Goal: Information Seeking & Learning: Understand process/instructions

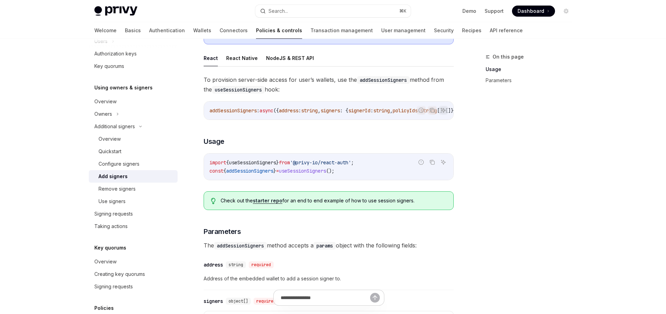
scroll to position [73, 0]
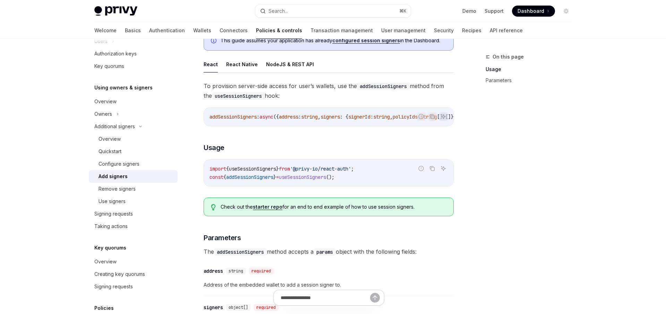
click at [260, 172] on span "useSessionSigners" at bounding box center [252, 169] width 47 height 6
copy span "useSessionSigners"
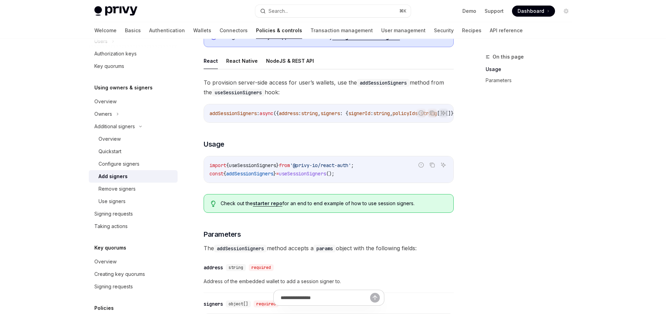
click at [262, 177] on span "addSessionSigners" at bounding box center [249, 174] width 47 height 6
copy span "addSessionSigners"
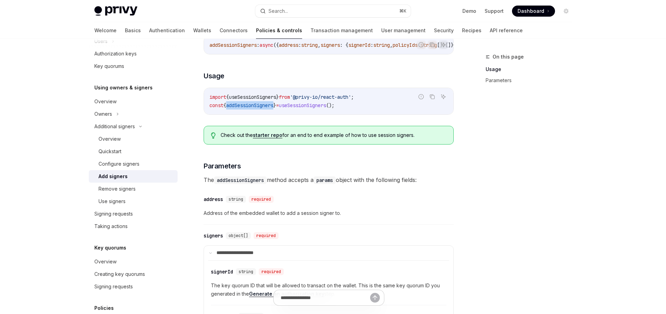
scroll to position [141, 0]
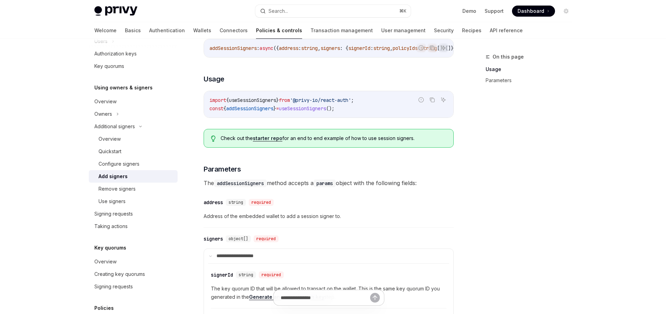
click at [261, 103] on span "useSessionSigners" at bounding box center [252, 100] width 47 height 6
copy span "useSessionSigners"
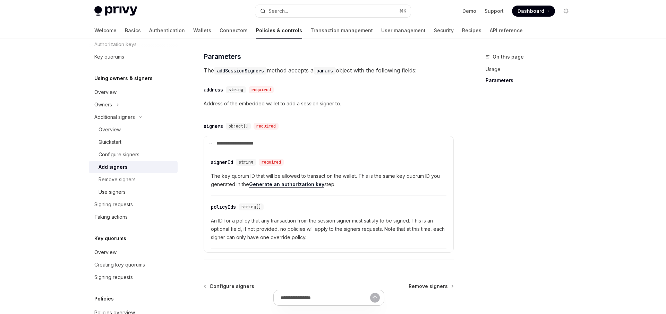
scroll to position [257, 0]
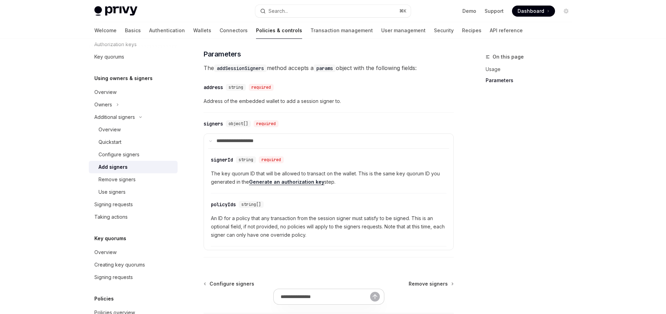
click at [298, 185] on link "Generate an authorization key" at bounding box center [286, 182] width 75 height 6
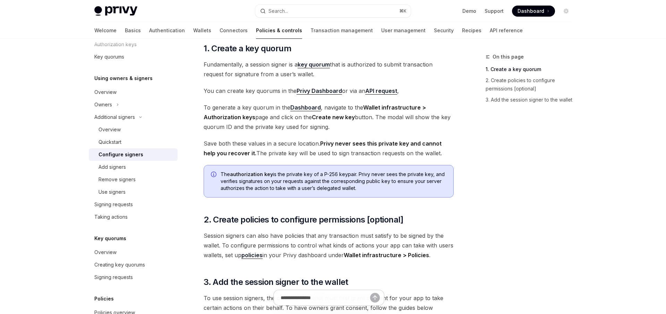
scroll to position [71, 0]
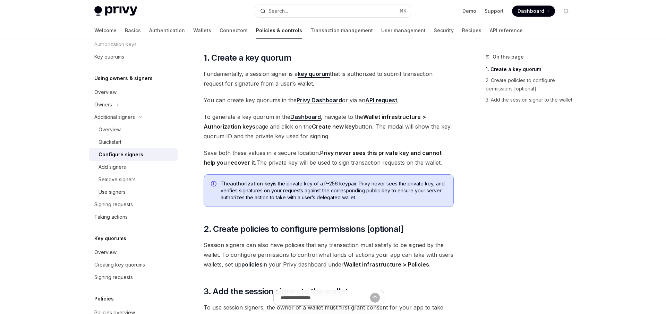
click at [310, 74] on link "key quorum" at bounding box center [314, 73] width 32 height 7
type textarea "*"
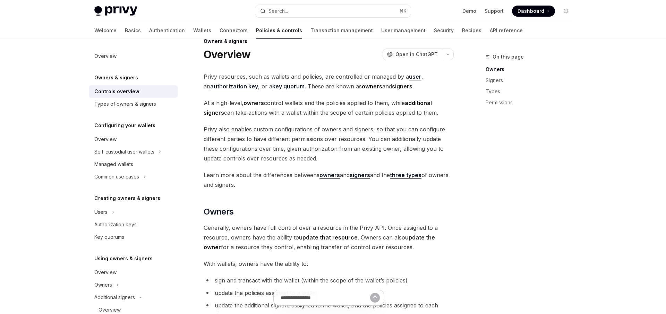
scroll to position [15, 0]
